Goal: Transaction & Acquisition: Obtain resource

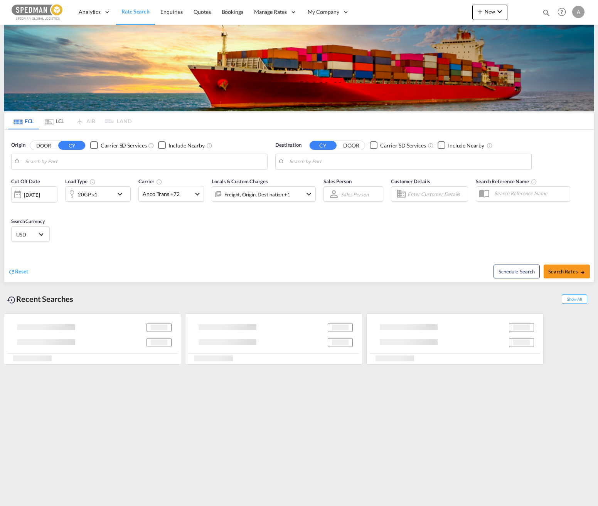
type input "Norrkoping, SENRK"
type input "[GEOGRAPHIC_DATA], BRGIG"
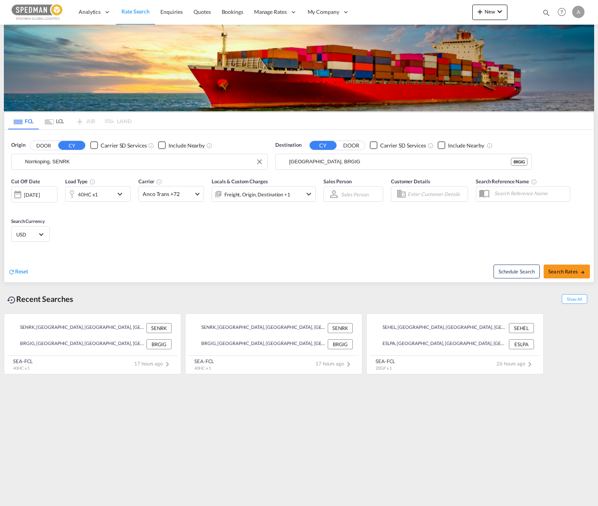
click at [115, 159] on input "Norrkoping, SENRK" at bounding box center [144, 162] width 238 height 12
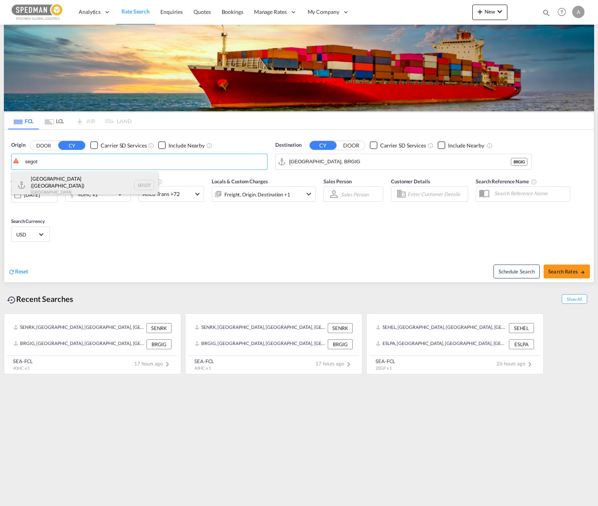
click at [96, 180] on div "[GEOGRAPHIC_DATA] ([GEOGRAPHIC_DATA]) [GEOGRAPHIC_DATA] SEGOT" at bounding box center [85, 186] width 146 height 28
type input "[GEOGRAPHIC_DATA] ([GEOGRAPHIC_DATA]), [GEOGRAPHIC_DATA]"
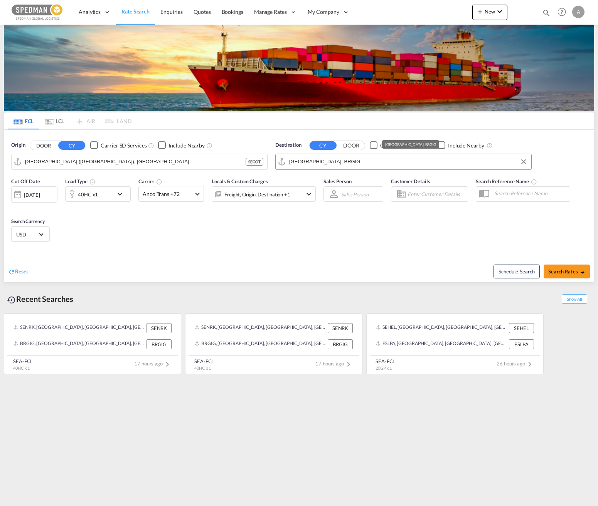
drag, startPoint x: 356, startPoint y: 166, endPoint x: 262, endPoint y: 150, distance: 94.6
click at [280, 164] on md-input-container "[GEOGRAPHIC_DATA], BRGIG" at bounding box center [404, 161] width 256 height 15
click at [267, 159] on div "Origin DOOR CY Carrier SD Services Include Nearby [GEOGRAPHIC_DATA] ([GEOGRAPHI…" at bounding box center [298, 152] width 589 height 44
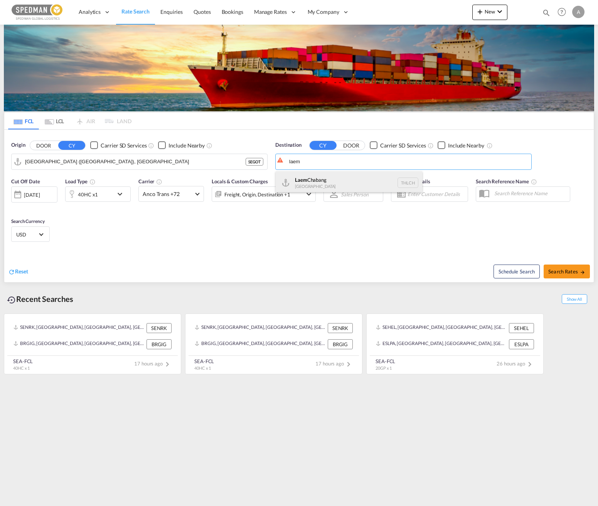
click at [338, 178] on div "Laem Chabang [GEOGRAPHIC_DATA] THLCH" at bounding box center [349, 183] width 146 height 23
type input "Laem Chabang, THLCH"
click at [116, 195] on md-icon "icon-chevron-down" at bounding box center [121, 194] width 13 height 9
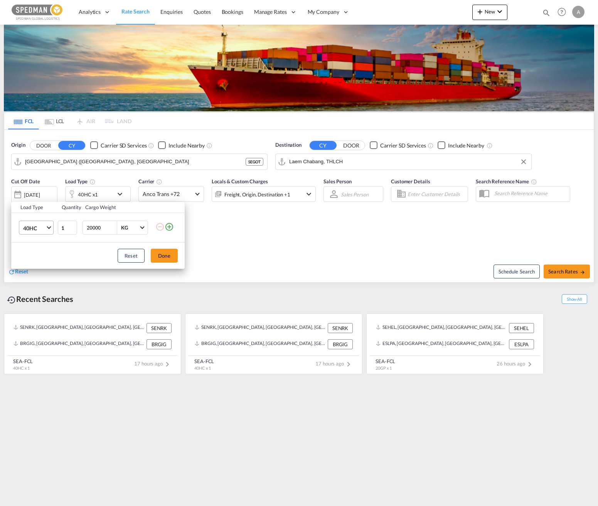
click at [51, 230] on md-select-value "40HC" at bounding box center [37, 227] width 31 height 13
click at [47, 199] on md-option "20GP" at bounding box center [43, 191] width 52 height 18
click at [45, 229] on span "20GP" at bounding box center [34, 229] width 22 height 8
click at [39, 252] on md-option "40GP" at bounding box center [43, 246] width 52 height 18
click at [173, 260] on button "Done" at bounding box center [164, 256] width 27 height 14
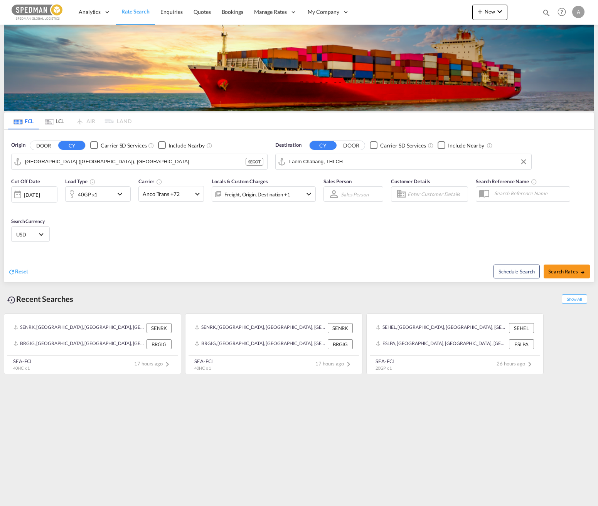
click at [342, 237] on div "Cut Off Date [DATE] [DATE] Load Type 40GP x1 Carrier Anco Trans +72 Online Rate…" at bounding box center [298, 211] width 589 height 75
click at [449, 273] on span "Search Rates" at bounding box center [566, 272] width 37 height 6
type input "SEGOT to THLCH / [DATE]"
